Goal: Find contact information: Find contact information

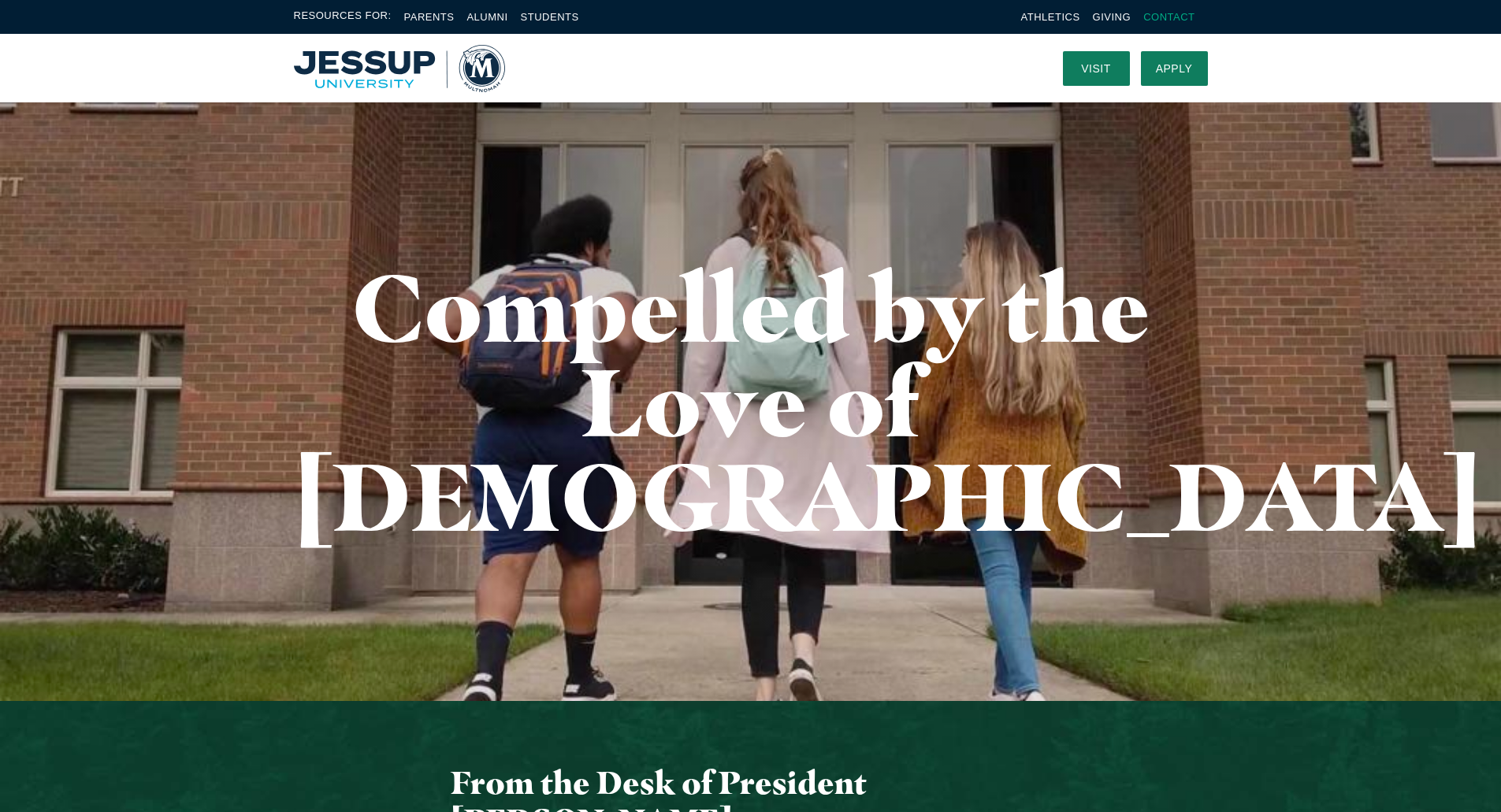
click at [1159, 15] on link "Contact" at bounding box center [1169, 16] width 51 height 12
